Goal: Task Accomplishment & Management: Complete application form

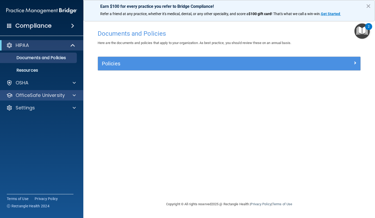
click at [52, 96] on p "OfficeSafe University" at bounding box center [40, 95] width 49 height 6
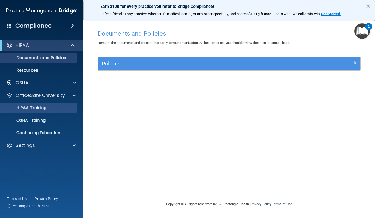
click at [34, 108] on p "HIPAA Training" at bounding box center [24, 107] width 43 height 5
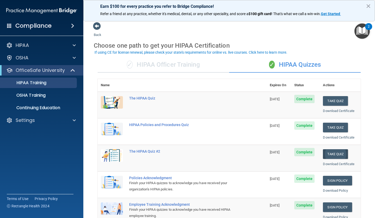
click at [330, 152] on button "Take Quiz" at bounding box center [335, 154] width 25 height 10
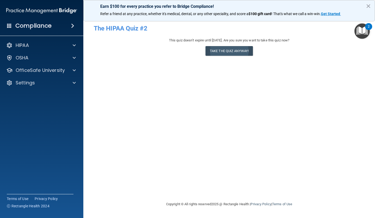
click at [224, 49] on button "Take the quiz anyway!" at bounding box center [229, 51] width 47 height 10
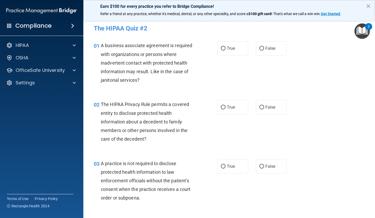
scroll to position [10, 0]
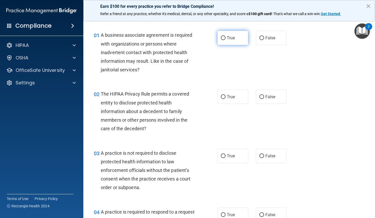
click at [222, 37] on input "True" at bounding box center [223, 38] width 5 height 4
radio input "true"
click at [223, 96] on input "True" at bounding box center [223, 97] width 5 height 4
radio input "true"
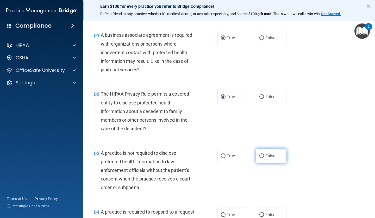
click at [261, 154] on input "False" at bounding box center [261, 156] width 5 height 4
radio input "true"
click at [330, 171] on div "03 A practice is not required to disclose protected health information to law e…" at bounding box center [229, 171] width 279 height 59
click at [313, 180] on div "03 A practice is not required to disclose protected health information to law e…" at bounding box center [229, 171] width 279 height 59
click at [223, 198] on input "True" at bounding box center [223, 215] width 5 height 4
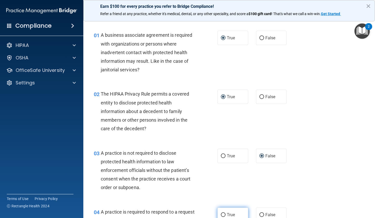
radio input "true"
click at [319, 161] on div "03 A practice is not required to disclose protected health information to law e…" at bounding box center [229, 171] width 279 height 59
click at [330, 6] on button "×" at bounding box center [368, 6] width 5 height 8
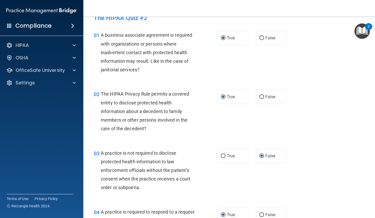
click at [325, 179] on div "03 A practice is not required to disclose protected health information to law e…" at bounding box center [229, 171] width 279 height 59
click at [324, 186] on div "03 A practice is not required to disclose protected health information to law e…" at bounding box center [229, 171] width 279 height 59
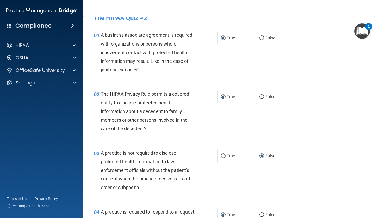
click at [95, 198] on span "04" at bounding box center [97, 212] width 6 height 6
drag, startPoint x: 331, startPoint y: 93, endPoint x: 334, endPoint y: 90, distance: 3.5
click at [330, 90] on div "02 The HIPAA Privacy Rule permits a covered entity to disclose protected health…" at bounding box center [229, 112] width 279 height 59
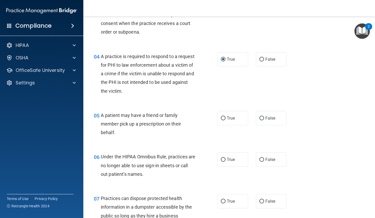
scroll to position [164, 0]
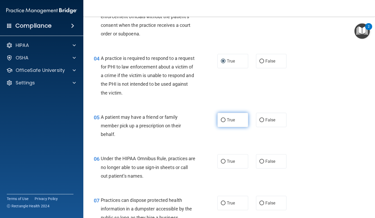
click at [223, 119] on input "True" at bounding box center [223, 120] width 5 height 4
radio input "true"
click at [222, 160] on input "True" at bounding box center [223, 162] width 5 height 4
radio input "true"
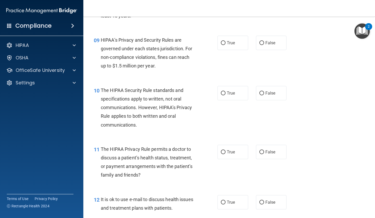
scroll to position [426, 0]
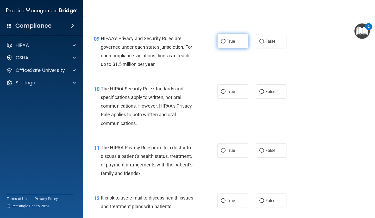
click at [223, 40] on input "True" at bounding box center [223, 42] width 5 height 4
radio input "true"
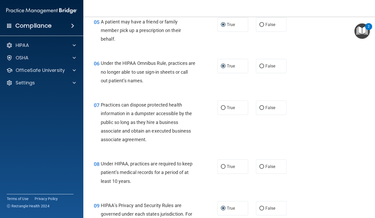
scroll to position [260, 0]
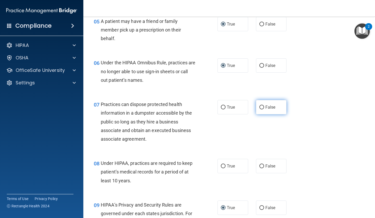
click at [261, 106] on input "False" at bounding box center [261, 107] width 5 height 4
radio input "true"
click at [223, 164] on input "True" at bounding box center [223, 166] width 5 height 4
radio input "true"
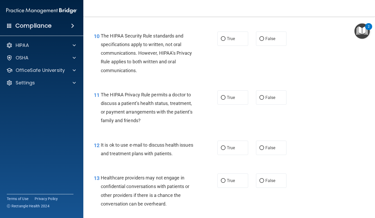
scroll to position [480, 0]
click at [224, 37] on input "True" at bounding box center [223, 39] width 5 height 4
radio input "true"
click at [262, 96] on input "False" at bounding box center [261, 98] width 5 height 4
radio input "true"
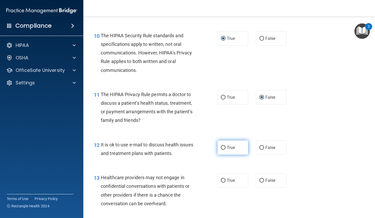
click at [223, 146] on input "True" at bounding box center [223, 148] width 5 height 4
radio input "true"
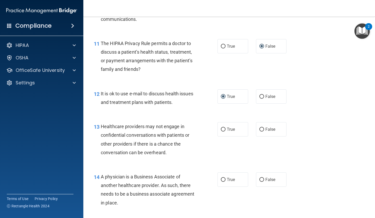
scroll to position [535, 0]
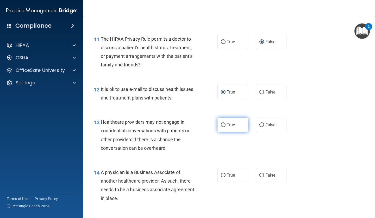
click at [223, 123] on input "True" at bounding box center [223, 125] width 5 height 4
radio input "true"
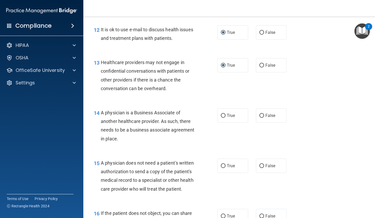
scroll to position [597, 0]
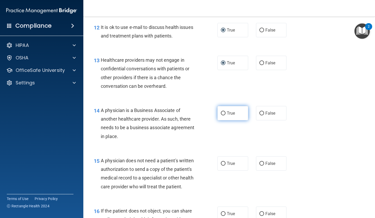
click at [223, 111] on input "True" at bounding box center [223, 113] width 5 height 4
radio input "true"
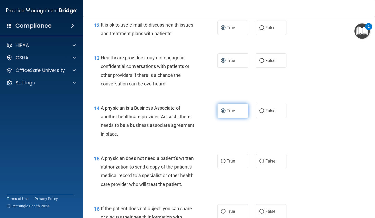
scroll to position [598, 0]
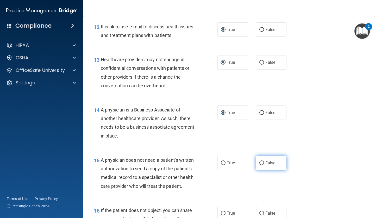
click at [263, 161] on input "False" at bounding box center [261, 163] width 5 height 4
radio input "true"
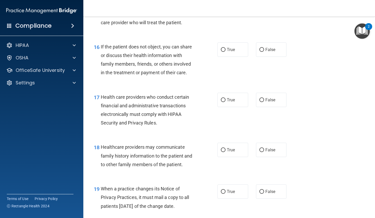
scroll to position [762, 0]
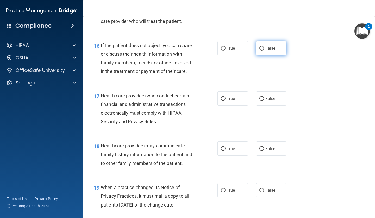
click at [262, 47] on input "False" at bounding box center [261, 49] width 5 height 4
radio input "true"
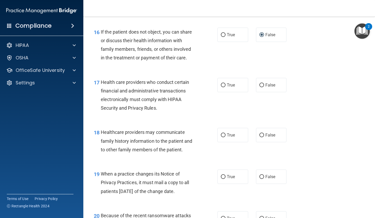
scroll to position [778, 0]
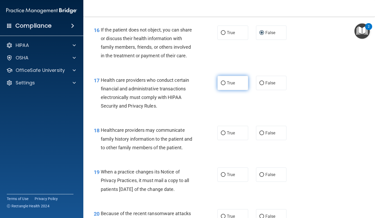
click at [223, 81] on input "True" at bounding box center [223, 83] width 5 height 4
radio input "true"
click at [223, 131] on input "True" at bounding box center [223, 133] width 5 height 4
radio input "true"
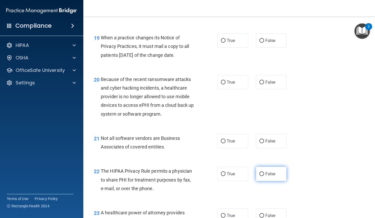
scroll to position [911, 0]
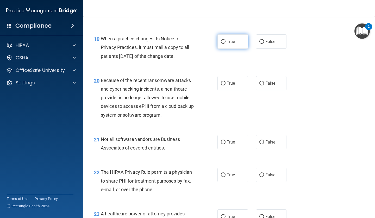
click at [223, 40] on input "True" at bounding box center [223, 42] width 5 height 4
radio input "true"
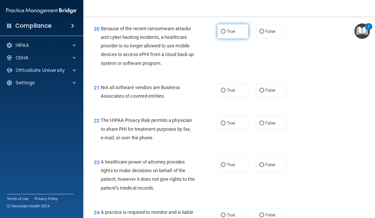
scroll to position [962, 0]
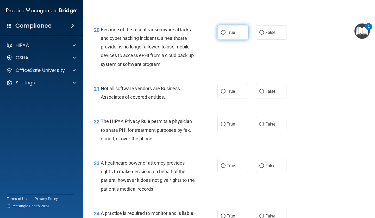
click at [224, 31] on input "True" at bounding box center [223, 33] width 5 height 4
radio input "true"
click at [223, 90] on input "True" at bounding box center [223, 92] width 5 height 4
radio input "true"
click at [223, 122] on input "True" at bounding box center [223, 124] width 5 height 4
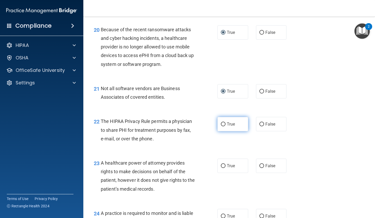
radio input "true"
click at [262, 164] on input "False" at bounding box center [261, 166] width 5 height 4
radio input "true"
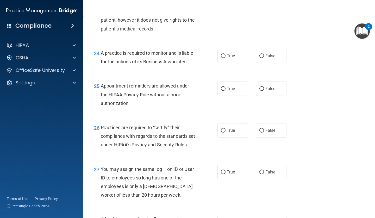
scroll to position [1123, 0]
click at [223, 54] on input "True" at bounding box center [223, 56] width 5 height 4
radio input "true"
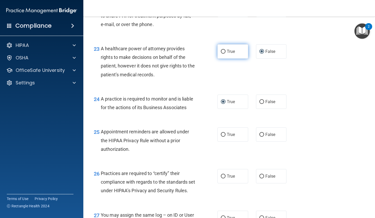
scroll to position [1077, 0]
click at [223, 133] on input "True" at bounding box center [223, 135] width 5 height 4
radio input "true"
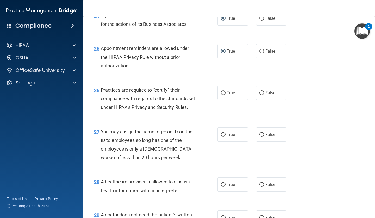
scroll to position [1154, 0]
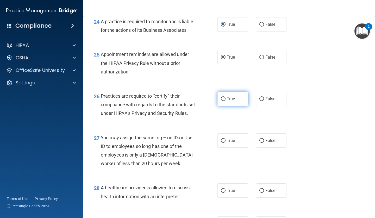
click at [223, 97] on input "True" at bounding box center [223, 99] width 5 height 4
radio input "true"
click at [262, 143] on input "False" at bounding box center [261, 141] width 5 height 4
radio input "true"
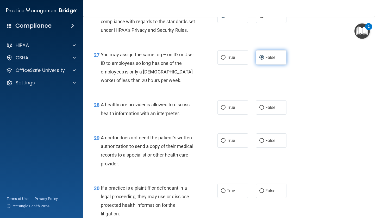
scroll to position [1237, 0]
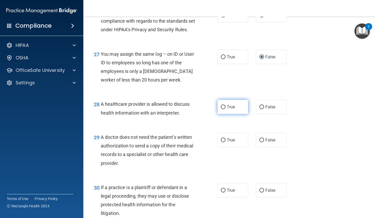
click at [224, 109] on input "True" at bounding box center [223, 107] width 5 height 4
radio input "true"
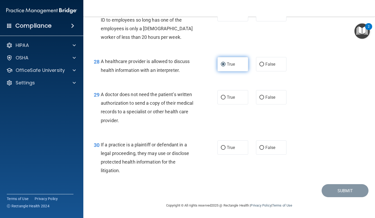
scroll to position [1282, 0]
click at [263, 98] on input "False" at bounding box center [261, 98] width 5 height 4
radio input "true"
click at [223, 148] on input "True" at bounding box center [223, 148] width 5 height 4
radio input "true"
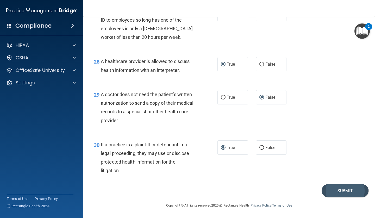
click at [330, 191] on button "Submit" at bounding box center [345, 190] width 47 height 13
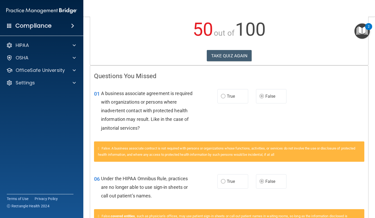
scroll to position [57, 0]
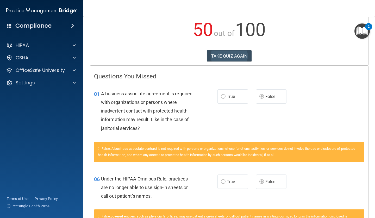
click at [223, 55] on button "TAKE QUIZ AGAIN" at bounding box center [229, 55] width 45 height 11
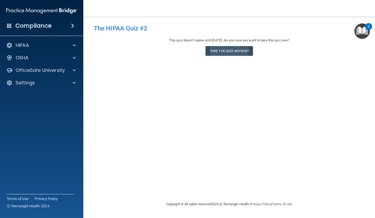
click at [232, 51] on button "Take the quiz anyway!" at bounding box center [229, 51] width 47 height 10
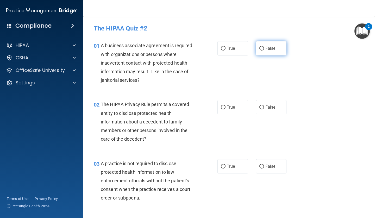
click at [262, 48] on input "False" at bounding box center [261, 49] width 5 height 4
radio input "true"
click at [223, 106] on input "True" at bounding box center [223, 107] width 5 height 4
radio input "true"
click at [261, 165] on input "False" at bounding box center [261, 167] width 5 height 4
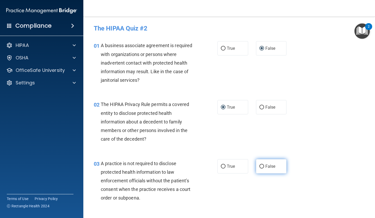
radio input "true"
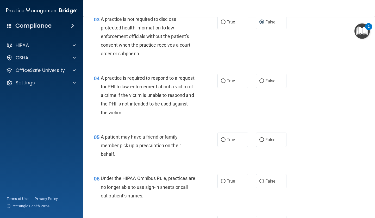
scroll to position [147, 0]
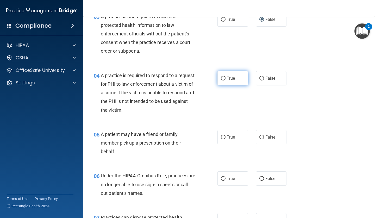
click at [223, 77] on input "True" at bounding box center [223, 79] width 5 height 4
radio input "true"
click at [223, 135] on input "True" at bounding box center [223, 137] width 5 height 4
radio input "true"
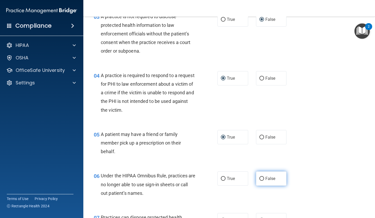
click at [262, 177] on input "False" at bounding box center [261, 179] width 5 height 4
radio input "true"
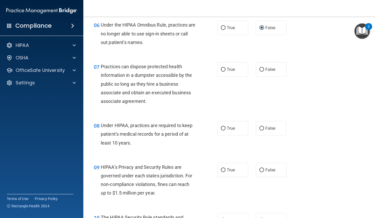
scroll to position [304, 0]
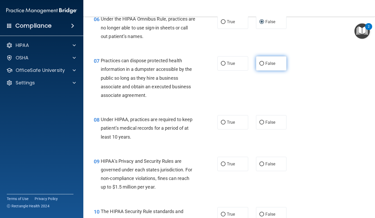
click at [262, 62] on input "False" at bounding box center [261, 64] width 5 height 4
radio input "true"
click at [262, 121] on input "False" at bounding box center [261, 123] width 5 height 4
radio input "true"
click at [262, 162] on input "False" at bounding box center [261, 164] width 5 height 4
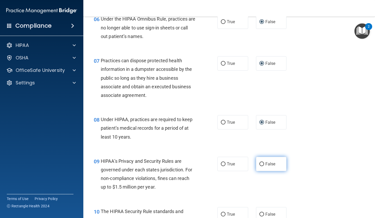
radio input "true"
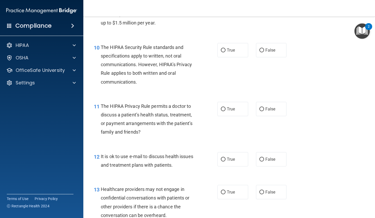
scroll to position [473, 0]
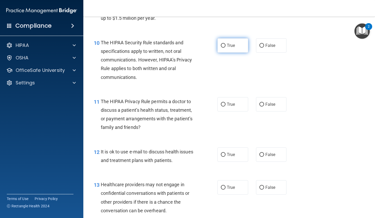
click at [223, 44] on input "True" at bounding box center [223, 46] width 5 height 4
radio input "true"
click at [224, 103] on input "True" at bounding box center [223, 105] width 5 height 4
radio input "true"
click at [223, 153] on input "True" at bounding box center [223, 155] width 5 height 4
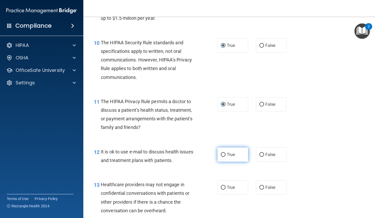
radio input "true"
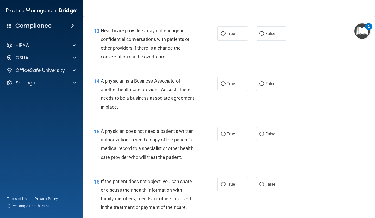
scroll to position [627, 0]
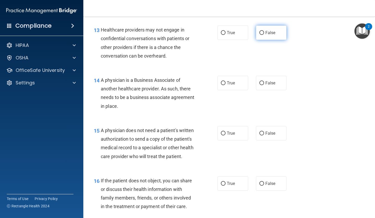
click at [262, 31] on input "False" at bounding box center [261, 33] width 5 height 4
radio input "true"
click at [262, 81] on input "False" at bounding box center [261, 83] width 5 height 4
radio input "true"
click at [223, 132] on input "True" at bounding box center [223, 134] width 5 height 4
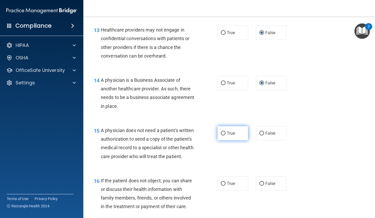
radio input "true"
click at [223, 182] on input "True" at bounding box center [223, 184] width 5 height 4
radio input "true"
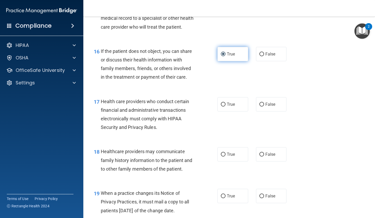
scroll to position [757, 0]
click at [224, 102] on input "True" at bounding box center [223, 104] width 5 height 4
radio input "true"
click at [262, 152] on input "False" at bounding box center [261, 154] width 5 height 4
radio input "true"
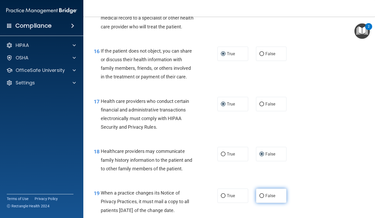
click at [262, 194] on input "False" at bounding box center [261, 196] width 5 height 4
radio input "true"
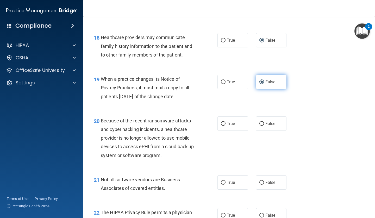
scroll to position [872, 0]
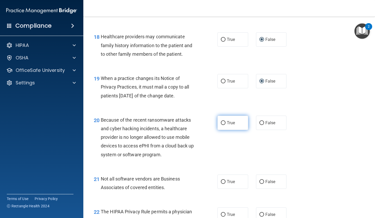
click at [222, 121] on input "True" at bounding box center [223, 123] width 5 height 4
radio input "true"
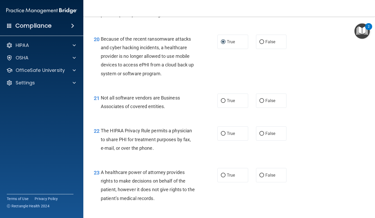
scroll to position [955, 0]
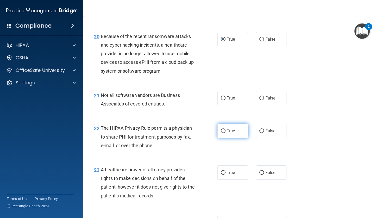
click at [222, 129] on input "True" at bounding box center [223, 131] width 5 height 4
radio input "true"
click at [223, 171] on input "True" at bounding box center [223, 173] width 5 height 4
radio input "true"
click at [225, 96] on input "True" at bounding box center [223, 98] width 5 height 4
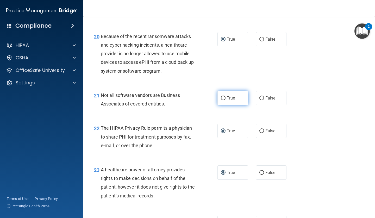
radio input "true"
click at [262, 171] on input "False" at bounding box center [261, 173] width 5 height 4
radio input "true"
radio input "false"
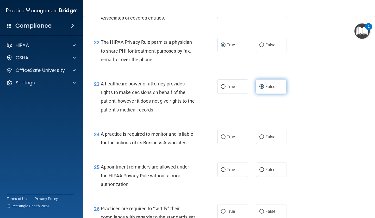
scroll to position [1054, 0]
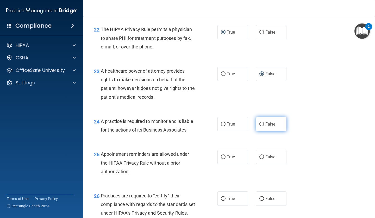
click at [263, 122] on input "False" at bounding box center [261, 124] width 5 height 4
radio input "true"
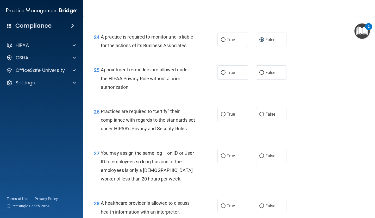
scroll to position [1141, 0]
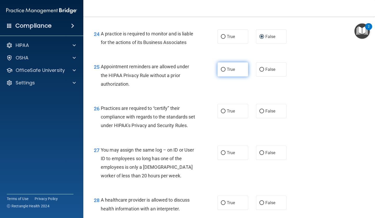
click at [223, 68] on input "True" at bounding box center [223, 70] width 5 height 4
radio input "true"
click at [262, 109] on input "False" at bounding box center [261, 111] width 5 height 4
radio input "true"
click at [262, 155] on input "False" at bounding box center [261, 153] width 5 height 4
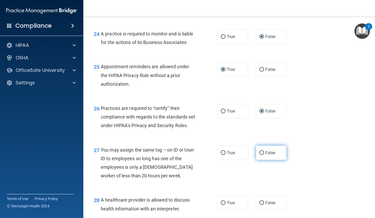
radio input "true"
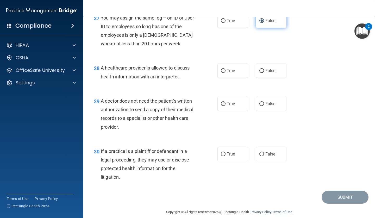
scroll to position [1277, 0]
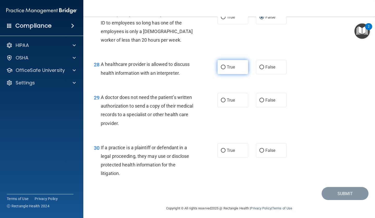
click at [223, 69] on input "True" at bounding box center [223, 67] width 5 height 4
radio input "true"
click at [224, 102] on input "True" at bounding box center [223, 100] width 5 height 4
radio input "true"
click at [223, 153] on input "True" at bounding box center [223, 151] width 5 height 4
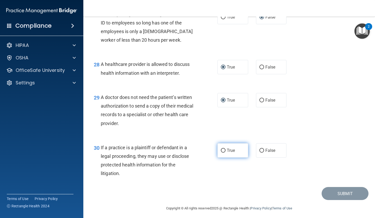
radio input "true"
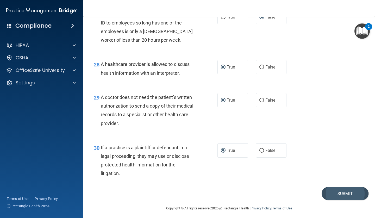
click at [330, 195] on button "Submit" at bounding box center [345, 193] width 47 height 13
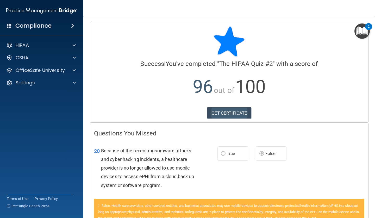
click at [231, 115] on link "GET CERTIFICATE" at bounding box center [229, 112] width 45 height 11
click at [76, 47] on span at bounding box center [74, 45] width 3 height 6
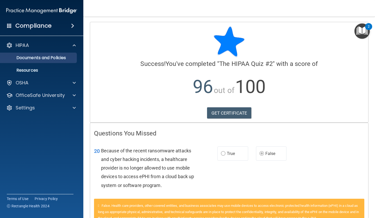
click at [50, 58] on p "Documents and Policies" at bounding box center [38, 57] width 71 height 5
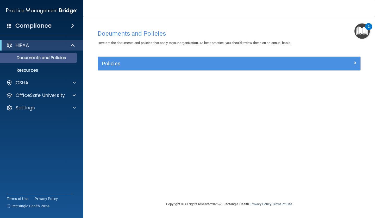
click at [58, 59] on p "Documents and Policies" at bounding box center [38, 57] width 71 height 5
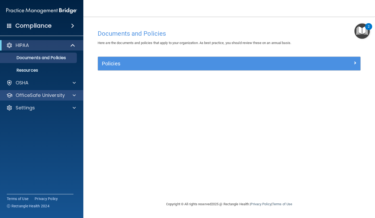
click at [54, 95] on p "OfficeSafe University" at bounding box center [40, 95] width 49 height 6
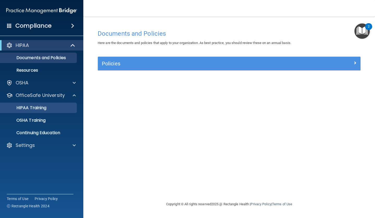
click at [46, 108] on p "HIPAA Training" at bounding box center [24, 107] width 43 height 5
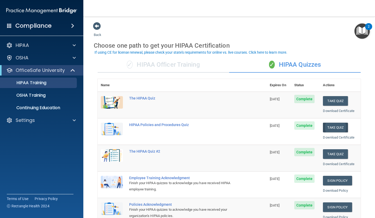
click at [330, 127] on button "Take Quiz" at bounding box center [335, 128] width 25 height 10
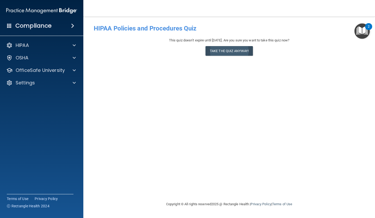
click at [226, 51] on button "Take the quiz anyway!" at bounding box center [229, 51] width 47 height 10
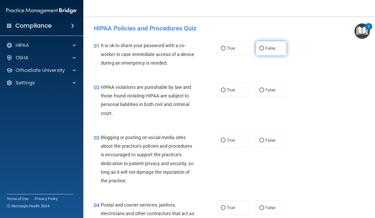
click at [261, 48] on input "False" at bounding box center [261, 49] width 5 height 4
radio input "true"
click at [223, 90] on input "True" at bounding box center [223, 90] width 5 height 4
radio input "true"
click at [262, 140] on input "False" at bounding box center [261, 141] width 5 height 4
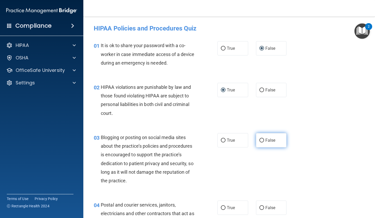
radio input "true"
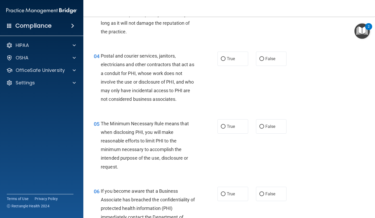
scroll to position [160, 0]
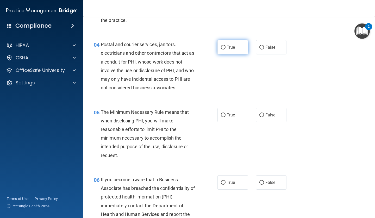
click at [223, 47] on input "True" at bounding box center [223, 48] width 5 height 4
radio input "true"
click at [223, 113] on input "True" at bounding box center [223, 115] width 5 height 4
radio input "true"
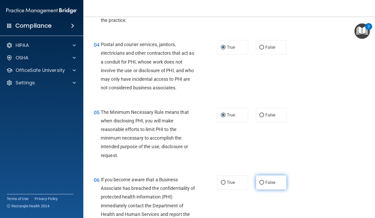
click at [262, 181] on input "False" at bounding box center [261, 183] width 5 height 4
radio input "true"
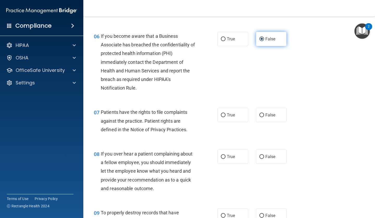
scroll to position [306, 0]
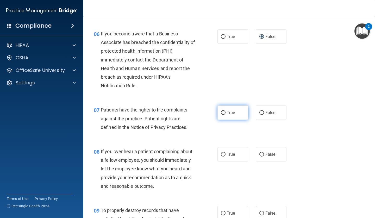
click at [223, 111] on input "True" at bounding box center [223, 113] width 5 height 4
radio input "true"
click at [262, 153] on input "False" at bounding box center [261, 155] width 5 height 4
radio input "true"
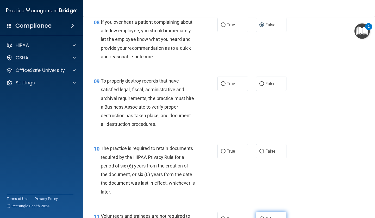
scroll to position [440, 0]
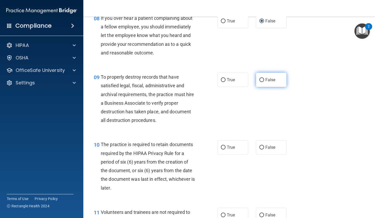
click at [262, 78] on input "False" at bounding box center [261, 80] width 5 height 4
radio input "true"
click at [222, 146] on input "True" at bounding box center [223, 148] width 5 height 4
radio input "true"
click at [262, 198] on input "False" at bounding box center [261, 215] width 5 height 4
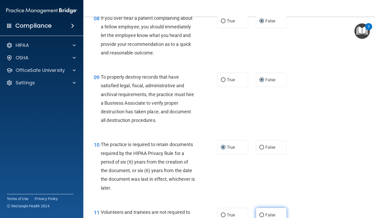
radio input "true"
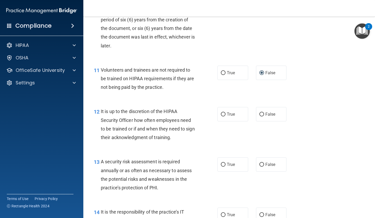
scroll to position [583, 0]
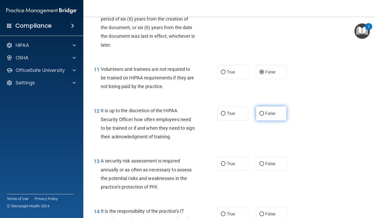
click at [262, 112] on input "False" at bounding box center [261, 114] width 5 height 4
radio input "true"
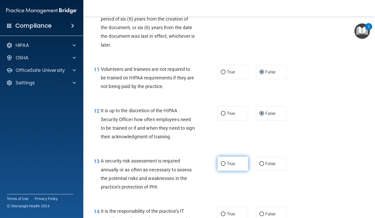
click at [224, 162] on input "True" at bounding box center [223, 164] width 5 height 4
radio input "true"
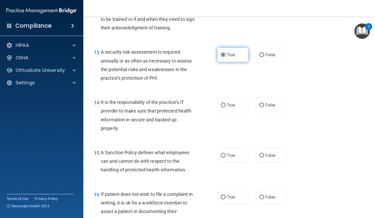
scroll to position [692, 0]
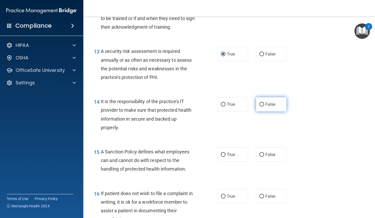
click at [262, 103] on input "False" at bounding box center [261, 105] width 5 height 4
radio input "true"
click at [262, 153] on input "False" at bounding box center [261, 155] width 5 height 4
radio input "true"
click at [223, 195] on input "True" at bounding box center [223, 197] width 5 height 4
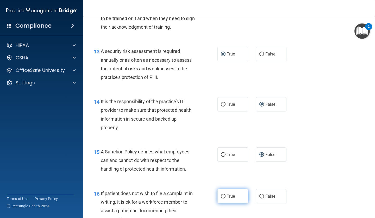
radio input "true"
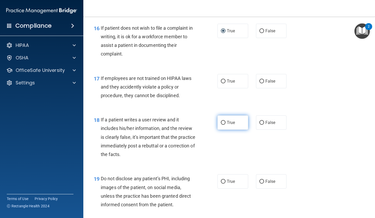
scroll to position [859, 0]
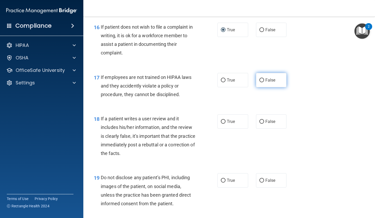
click at [261, 78] on input "False" at bounding box center [261, 80] width 5 height 4
radio input "true"
click at [262, 120] on input "False" at bounding box center [261, 122] width 5 height 4
radio input "true"
click at [223, 179] on input "True" at bounding box center [223, 181] width 5 height 4
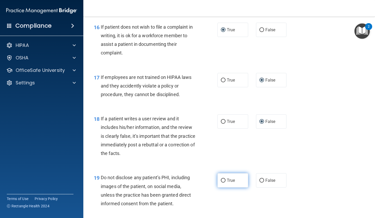
radio input "true"
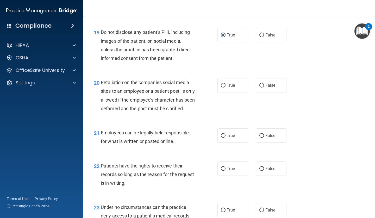
scroll to position [1017, 0]
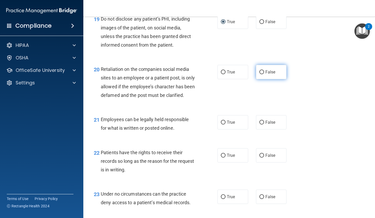
click at [262, 70] on input "False" at bounding box center [261, 72] width 5 height 4
radio input "true"
click at [223, 125] on input "True" at bounding box center [223, 123] width 5 height 4
radio input "true"
click at [263, 158] on input "False" at bounding box center [261, 156] width 5 height 4
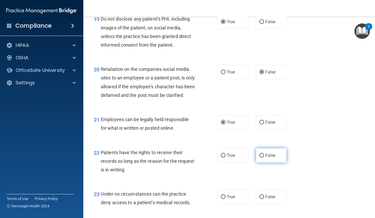
radio input "true"
click at [262, 198] on input "False" at bounding box center [261, 197] width 5 height 4
radio input "true"
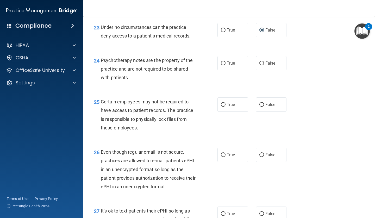
scroll to position [1182, 0]
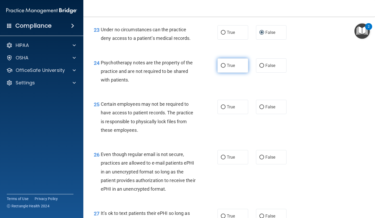
click at [222, 68] on input "True" at bounding box center [223, 66] width 5 height 4
radio input "true"
click at [223, 109] on input "True" at bounding box center [223, 107] width 5 height 4
radio input "true"
click at [223, 159] on input "True" at bounding box center [223, 158] width 5 height 4
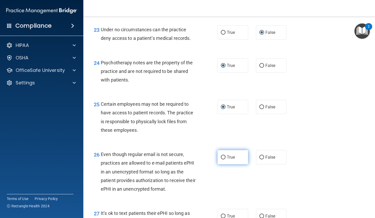
radio input "true"
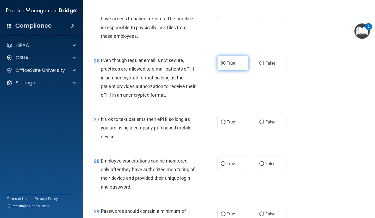
scroll to position [1276, 0]
click at [225, 124] on input "True" at bounding box center [223, 122] width 5 height 4
radio input "true"
click at [263, 165] on input "False" at bounding box center [261, 164] width 5 height 4
radio input "true"
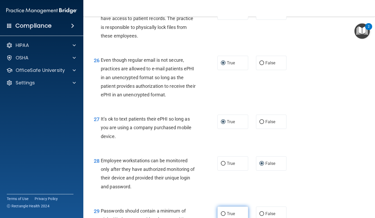
click at [224, 198] on input "True" at bounding box center [223, 214] width 5 height 4
radio input "true"
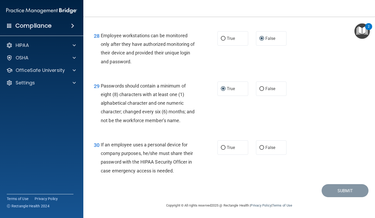
scroll to position [1402, 0]
click at [263, 148] on input "False" at bounding box center [261, 148] width 5 height 4
radio input "true"
click at [330, 191] on button "Submit" at bounding box center [345, 190] width 47 height 13
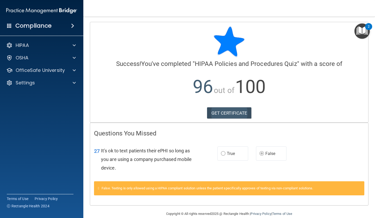
click at [224, 113] on link "GET CERTIFICATE" at bounding box center [229, 112] width 45 height 11
click at [59, 45] on div "HIPAA" at bounding box center [34, 45] width 65 height 6
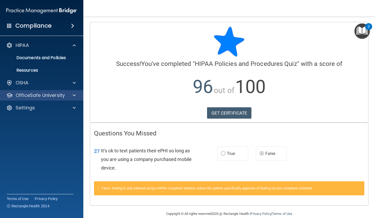
click at [64, 95] on div "OfficeSafe University" at bounding box center [34, 95] width 65 height 6
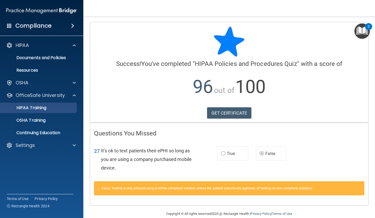
click at [43, 108] on p "HIPAA Training" at bounding box center [24, 107] width 43 height 5
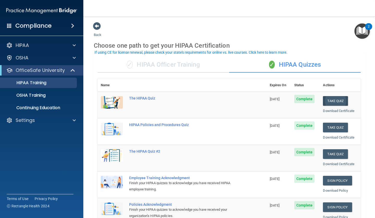
click at [330, 101] on button "Take Quiz" at bounding box center [335, 101] width 25 height 10
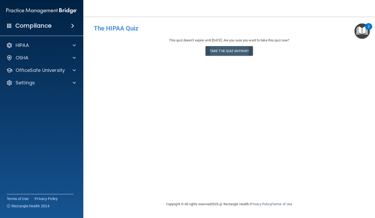
click at [231, 52] on button "Take the quiz anyway!" at bounding box center [229, 51] width 47 height 10
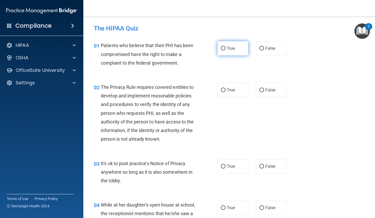
click at [223, 48] on input "True" at bounding box center [223, 49] width 5 height 4
radio input "true"
click at [223, 89] on input "True" at bounding box center [223, 90] width 5 height 4
radio input "true"
click at [262, 165] on input "False" at bounding box center [261, 167] width 5 height 4
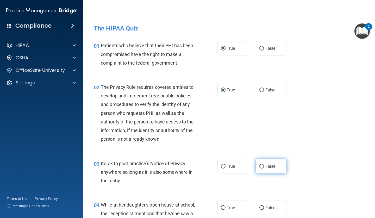
radio input "true"
click at [262, 198] on input "False" at bounding box center [261, 208] width 5 height 4
radio input "true"
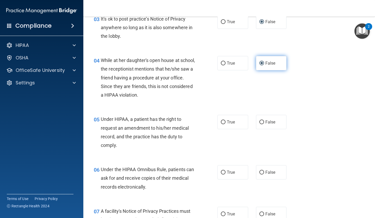
scroll to position [145, 0]
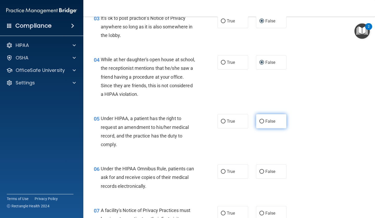
click at [262, 121] on input "False" at bounding box center [261, 122] width 5 height 4
radio input "true"
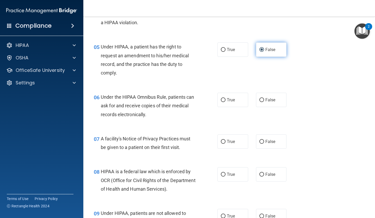
scroll to position [218, 0]
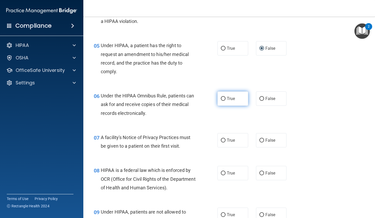
click at [223, 98] on input "True" at bounding box center [223, 99] width 5 height 4
radio input "true"
click at [224, 139] on input "True" at bounding box center [223, 141] width 5 height 4
radio input "true"
click at [223, 171] on input "True" at bounding box center [223, 173] width 5 height 4
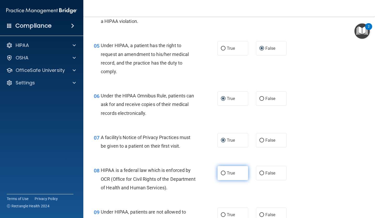
radio input "true"
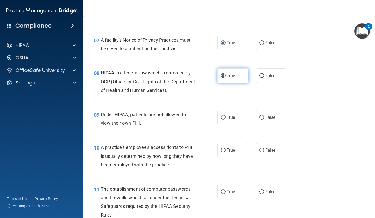
scroll to position [317, 0]
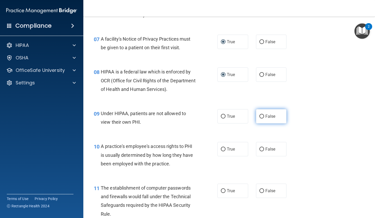
click at [261, 115] on input "False" at bounding box center [261, 117] width 5 height 4
radio input "true"
click at [224, 148] on input "True" at bounding box center [223, 149] width 5 height 4
radio input "true"
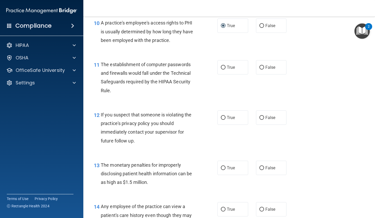
scroll to position [442, 0]
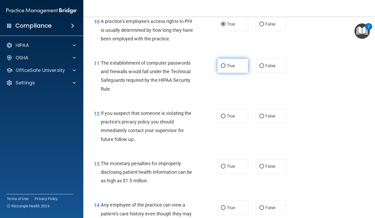
click at [223, 64] on input "True" at bounding box center [223, 66] width 5 height 4
radio input "true"
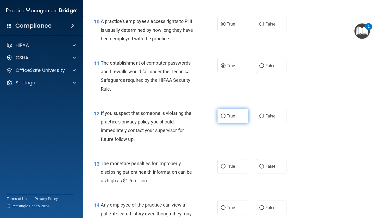
click at [223, 114] on input "True" at bounding box center [223, 116] width 5 height 4
radio input "true"
click at [224, 165] on input "True" at bounding box center [223, 167] width 5 height 4
radio input "true"
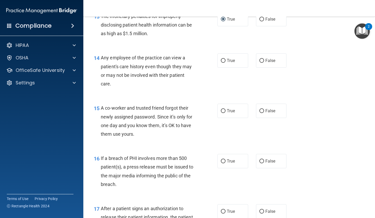
scroll to position [589, 0]
click at [262, 59] on input "False" at bounding box center [261, 61] width 5 height 4
radio input "true"
click at [262, 109] on input "False" at bounding box center [261, 111] width 5 height 4
radio input "true"
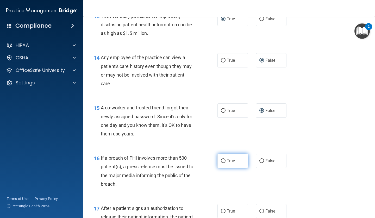
click at [223, 159] on input "True" at bounding box center [223, 161] width 5 height 4
radio input "true"
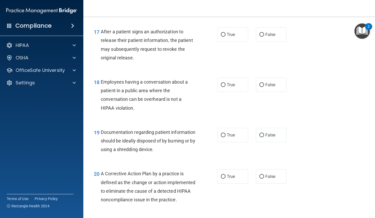
scroll to position [769, 0]
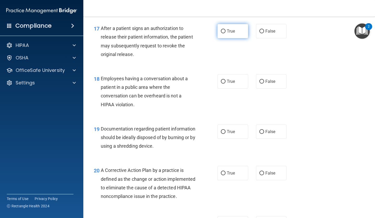
click at [223, 29] on input "True" at bounding box center [223, 31] width 5 height 4
radio input "true"
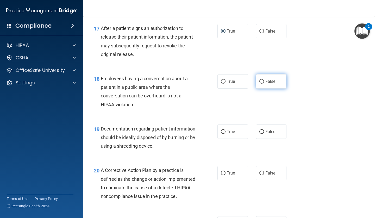
click at [262, 80] on input "False" at bounding box center [261, 82] width 5 height 4
radio input "true"
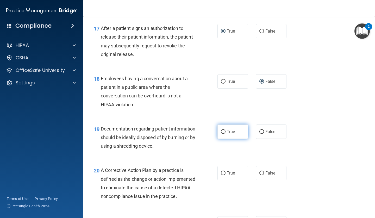
click at [223, 130] on input "True" at bounding box center [223, 132] width 5 height 4
radio input "true"
click at [223, 171] on input "True" at bounding box center [223, 173] width 5 height 4
radio input "true"
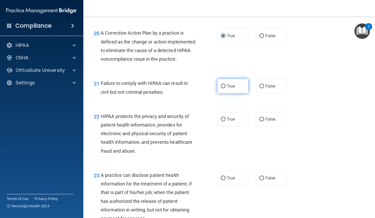
scroll to position [912, 0]
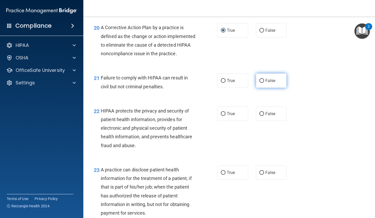
click at [262, 83] on input "False" at bounding box center [261, 81] width 5 height 4
radio input "true"
click at [224, 116] on input "True" at bounding box center [223, 114] width 5 height 4
radio input "true"
click at [262, 175] on input "False" at bounding box center [261, 173] width 5 height 4
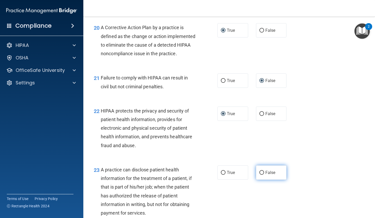
radio input "true"
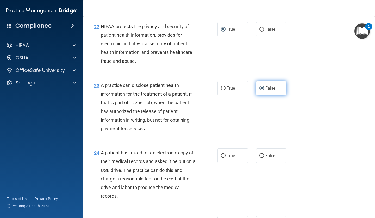
scroll to position [999, 0]
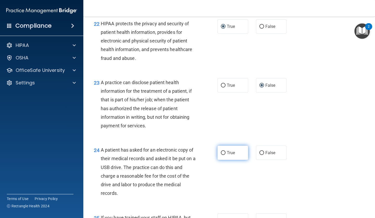
click at [223, 155] on input "True" at bounding box center [223, 153] width 5 height 4
radio input "true"
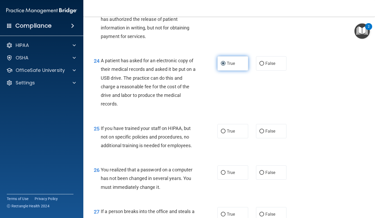
scroll to position [1088, 0]
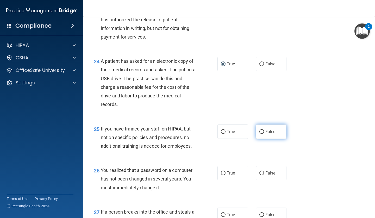
click at [263, 134] on input "False" at bounding box center [261, 132] width 5 height 4
radio input "true"
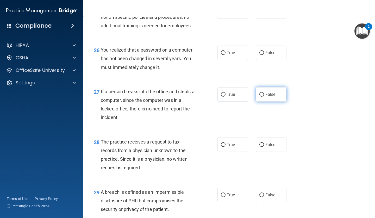
scroll to position [1210, 0]
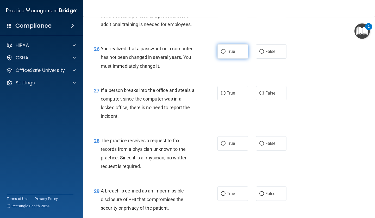
click at [223, 54] on input "True" at bounding box center [223, 52] width 5 height 4
radio input "true"
click at [263, 95] on input "False" at bounding box center [261, 93] width 5 height 4
radio input "true"
click at [262, 144] on input "False" at bounding box center [261, 144] width 5 height 4
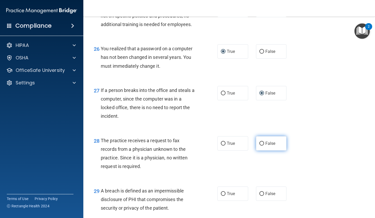
radio input "true"
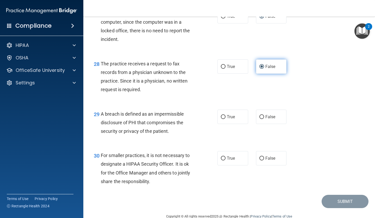
scroll to position [1288, 0]
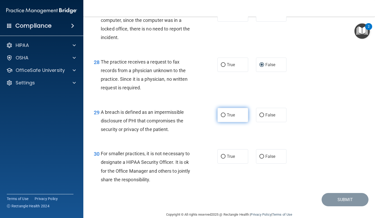
click at [223, 117] on input "True" at bounding box center [223, 115] width 5 height 4
radio input "true"
click at [262, 158] on input "False" at bounding box center [261, 157] width 5 height 4
radio input "true"
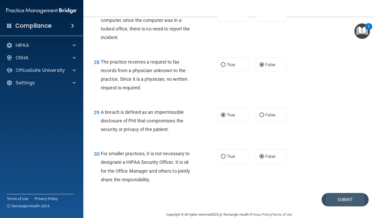
click at [330, 198] on button "Submit" at bounding box center [345, 199] width 47 height 13
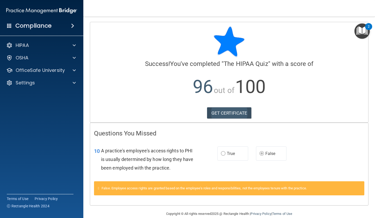
click at [229, 112] on link "GET CERTIFICATE" at bounding box center [229, 112] width 45 height 11
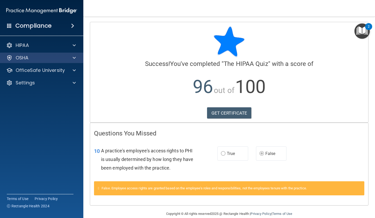
click at [74, 59] on span at bounding box center [74, 58] width 3 height 6
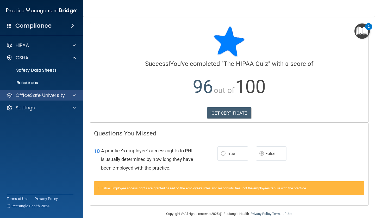
click at [52, 94] on p "OfficeSafe University" at bounding box center [40, 95] width 49 height 6
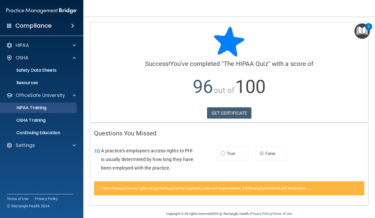
click at [38, 107] on p "HIPAA Training" at bounding box center [24, 107] width 43 height 5
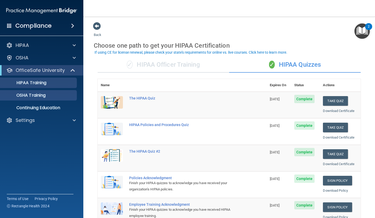
click at [38, 96] on p "OSHA Training" at bounding box center [24, 95] width 42 height 5
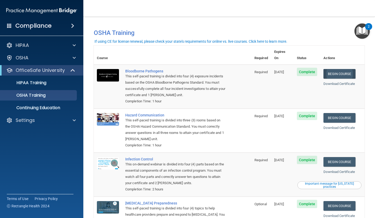
click at [330, 69] on link "Begin Course" at bounding box center [340, 74] width 32 height 10
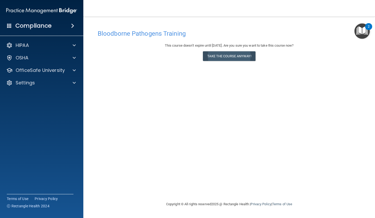
click at [226, 54] on button "Take the course anyway!" at bounding box center [229, 56] width 52 height 10
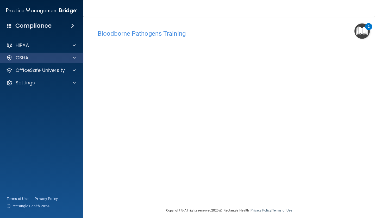
click at [36, 58] on div "OSHA" at bounding box center [34, 58] width 65 height 6
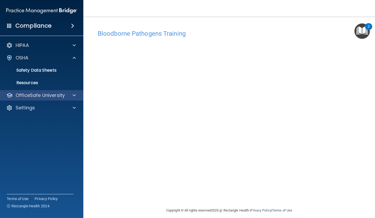
click at [39, 94] on p "OfficeSafe University" at bounding box center [40, 95] width 49 height 6
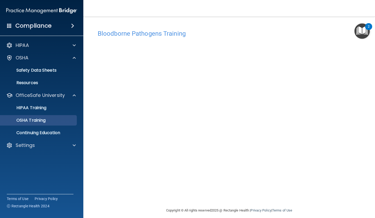
click at [39, 119] on p "OSHA Training" at bounding box center [24, 120] width 42 height 5
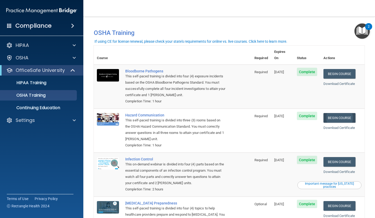
click at [338, 113] on link "Begin Course" at bounding box center [340, 118] width 32 height 10
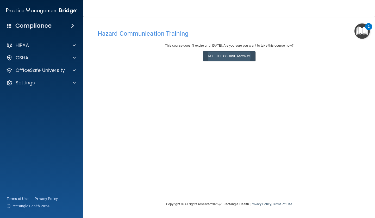
click at [232, 57] on button "Take the course anyway!" at bounding box center [229, 56] width 52 height 10
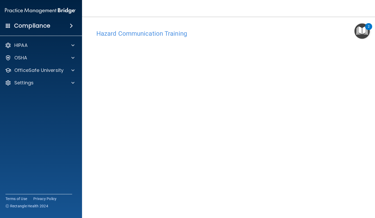
scroll to position [6, 0]
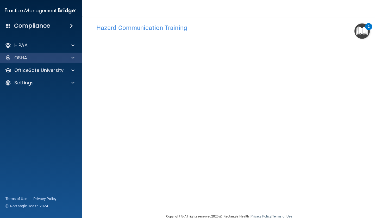
click at [52, 56] on div "OSHA" at bounding box center [33, 58] width 65 height 6
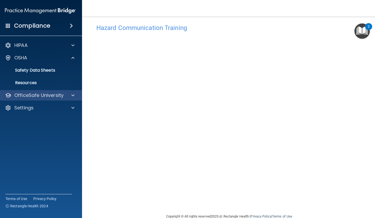
click at [53, 94] on p "OfficeSafe University" at bounding box center [38, 95] width 49 height 6
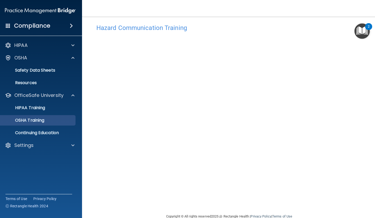
click at [40, 120] on p "OSHA Training" at bounding box center [23, 120] width 42 height 5
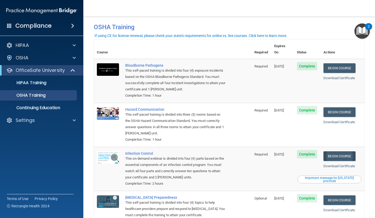
click at [344, 151] on link "Begin Course" at bounding box center [340, 156] width 32 height 10
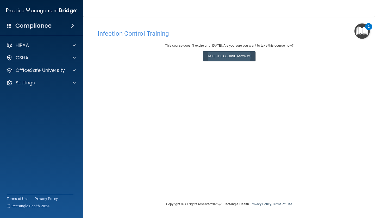
click at [232, 54] on button "Take the course anyway!" at bounding box center [229, 56] width 52 height 10
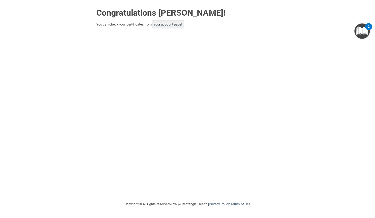
click at [168, 24] on link "your account page!" at bounding box center [168, 24] width 28 height 4
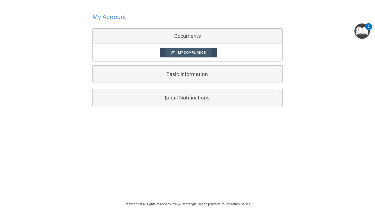
click at [188, 51] on span "My Compliance" at bounding box center [191, 53] width 27 height 4
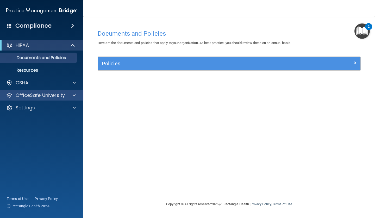
click at [41, 95] on p "OfficeSafe University" at bounding box center [40, 95] width 49 height 6
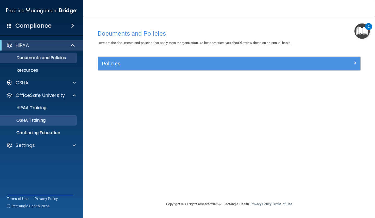
click at [46, 121] on p "OSHA Training" at bounding box center [24, 120] width 42 height 5
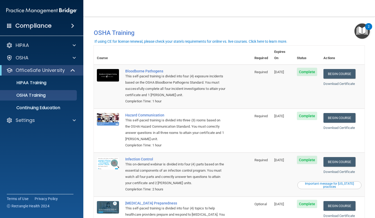
click at [370, 191] on main "You have a course that has expired or is incomplete. Please complete the course…" at bounding box center [229, 117] width 292 height 201
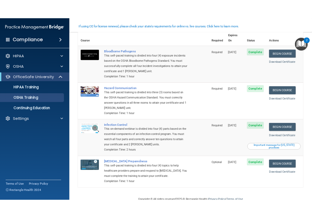
scroll to position [32, 0]
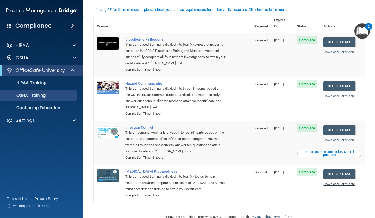
click at [336, 182] on link "Download Certificate" at bounding box center [340, 184] width 32 height 4
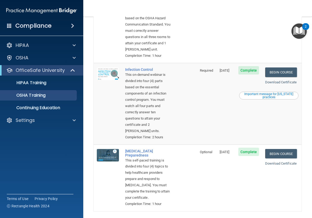
scroll to position [164, 0]
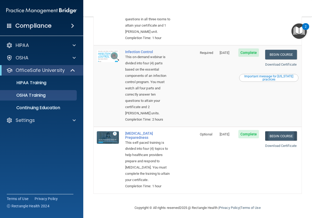
click at [281, 139] on link "Begin Course" at bounding box center [281, 136] width 32 height 10
click at [283, 140] on link "Begin Course" at bounding box center [281, 136] width 32 height 10
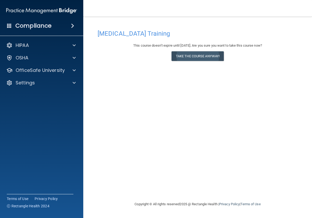
click at [202, 57] on button "Take the course anyway!" at bounding box center [198, 56] width 52 height 10
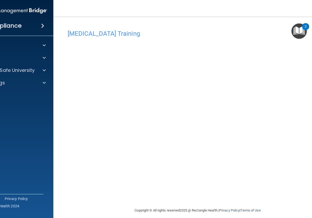
drag, startPoint x: 181, startPoint y: 7, endPoint x: 128, endPoint y: 15, distance: 53.5
click at [128, 15] on nav "Toggle navigation Karla M Keil karlamkk@yahoo.com Manage My Enterprise Metropol…" at bounding box center [197, 8] width 289 height 17
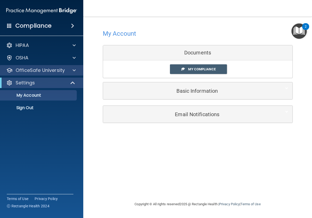
click at [29, 70] on p "OfficeSafe University" at bounding box center [40, 70] width 49 height 6
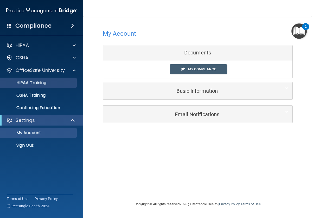
click at [29, 82] on p "HIPAA Training" at bounding box center [24, 82] width 43 height 5
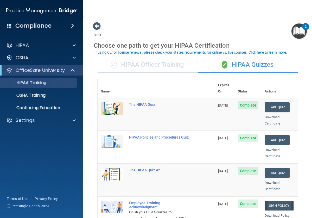
click at [275, 201] on link "Sign Policy" at bounding box center [279, 206] width 29 height 10
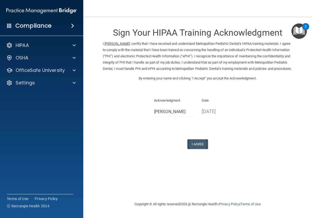
click at [198, 146] on button "I Agree" at bounding box center [198, 144] width 21 height 10
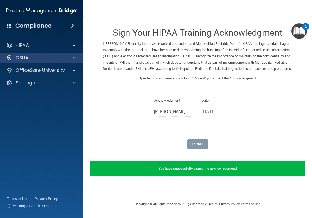
click at [29, 55] on div "OSHA" at bounding box center [34, 58] width 65 height 6
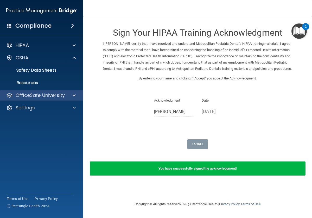
click at [35, 95] on p "OfficeSafe University" at bounding box center [40, 95] width 49 height 6
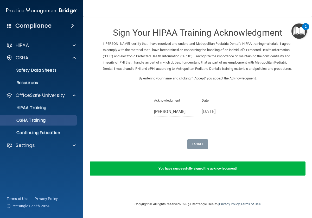
click at [43, 120] on p "OSHA Training" at bounding box center [24, 120] width 42 height 5
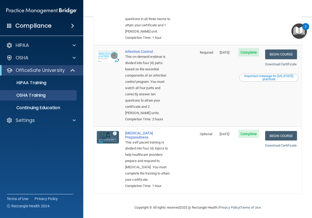
scroll to position [164, 0]
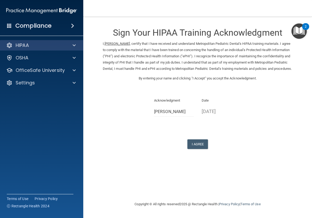
click at [29, 45] on p "HIPAA" at bounding box center [22, 45] width 13 height 6
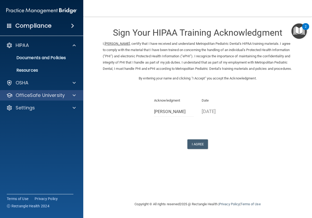
click at [30, 96] on p "OfficeSafe University" at bounding box center [40, 95] width 49 height 6
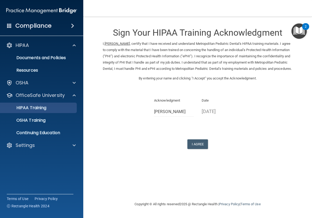
click at [30, 106] on p "HIPAA Training" at bounding box center [24, 107] width 43 height 5
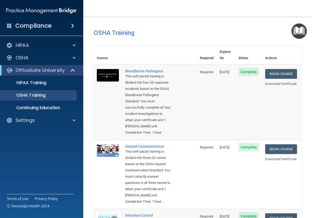
scroll to position [164, 0]
